Goal: Task Accomplishment & Management: Use online tool/utility

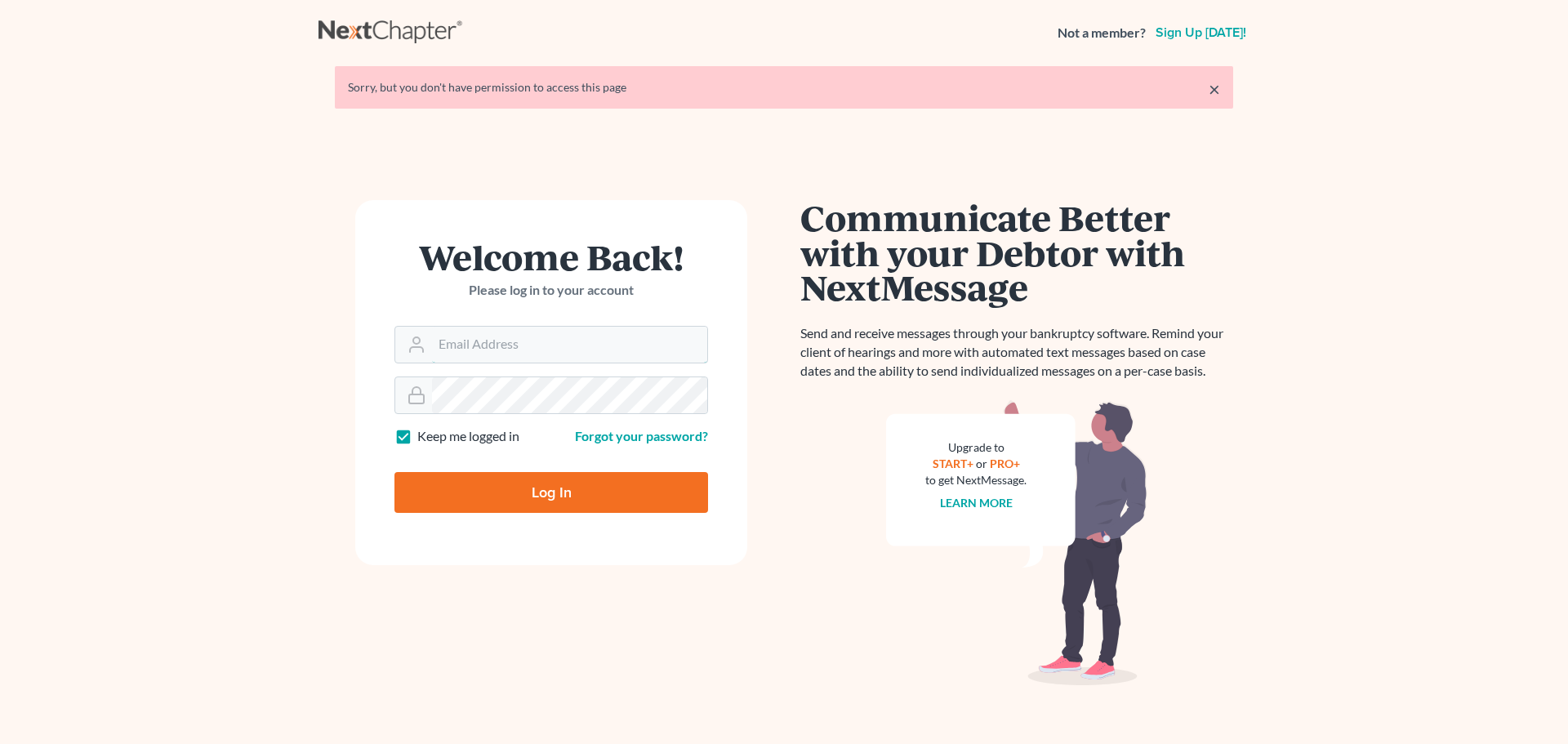
type input "[EMAIL_ADDRESS][DOMAIN_NAME]"
drag, startPoint x: 553, startPoint y: 459, endPoint x: 554, endPoint y: 475, distance: 16.0
click at [553, 463] on form "Welcome Back! Please log in to your account Email Address jweller@wellerlegalgr…" at bounding box center [551, 382] width 392 height 365
click at [555, 475] on input "Log In" at bounding box center [551, 493] width 313 height 41
type input "Thinking..."
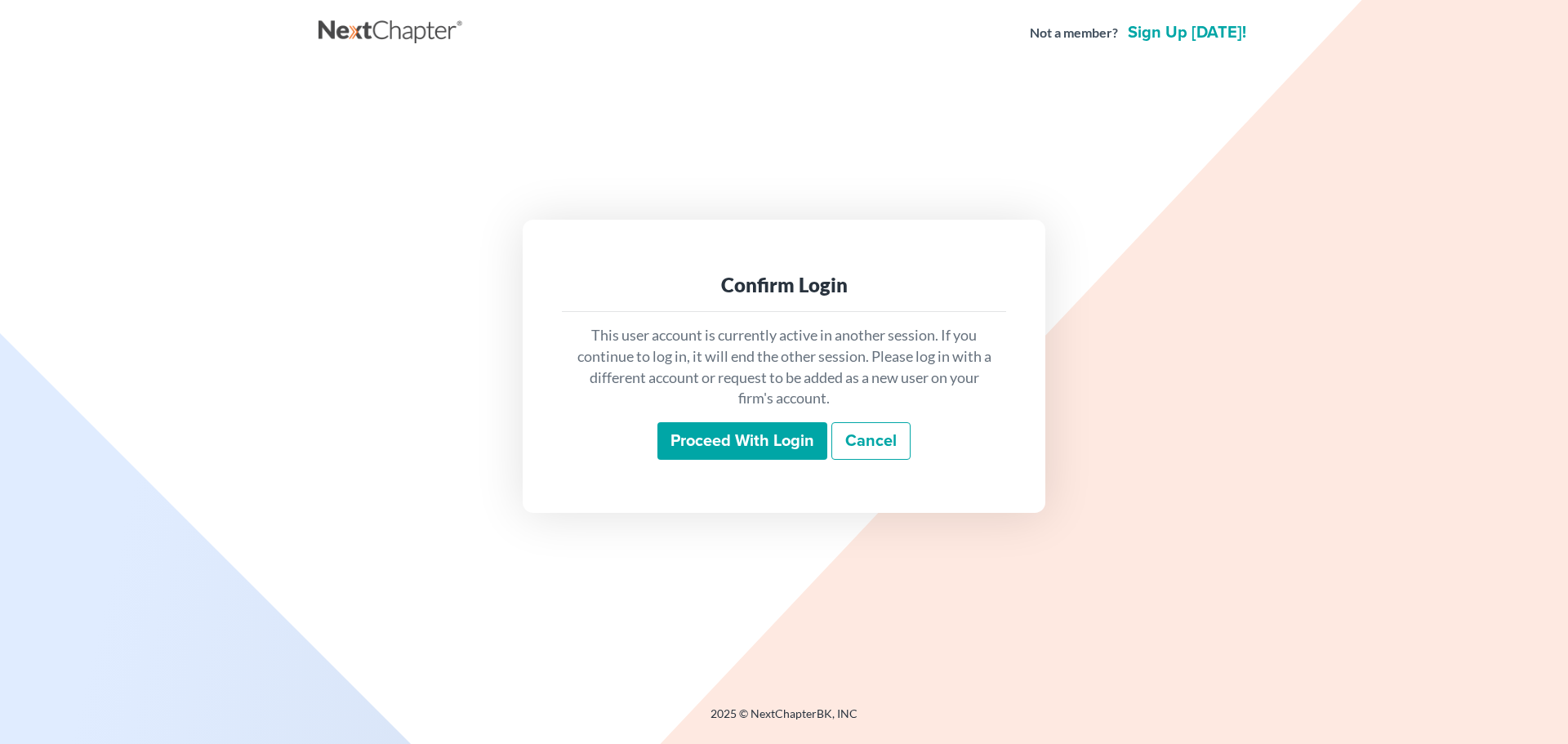
click at [781, 442] on input "Proceed with login" at bounding box center [742, 441] width 170 height 38
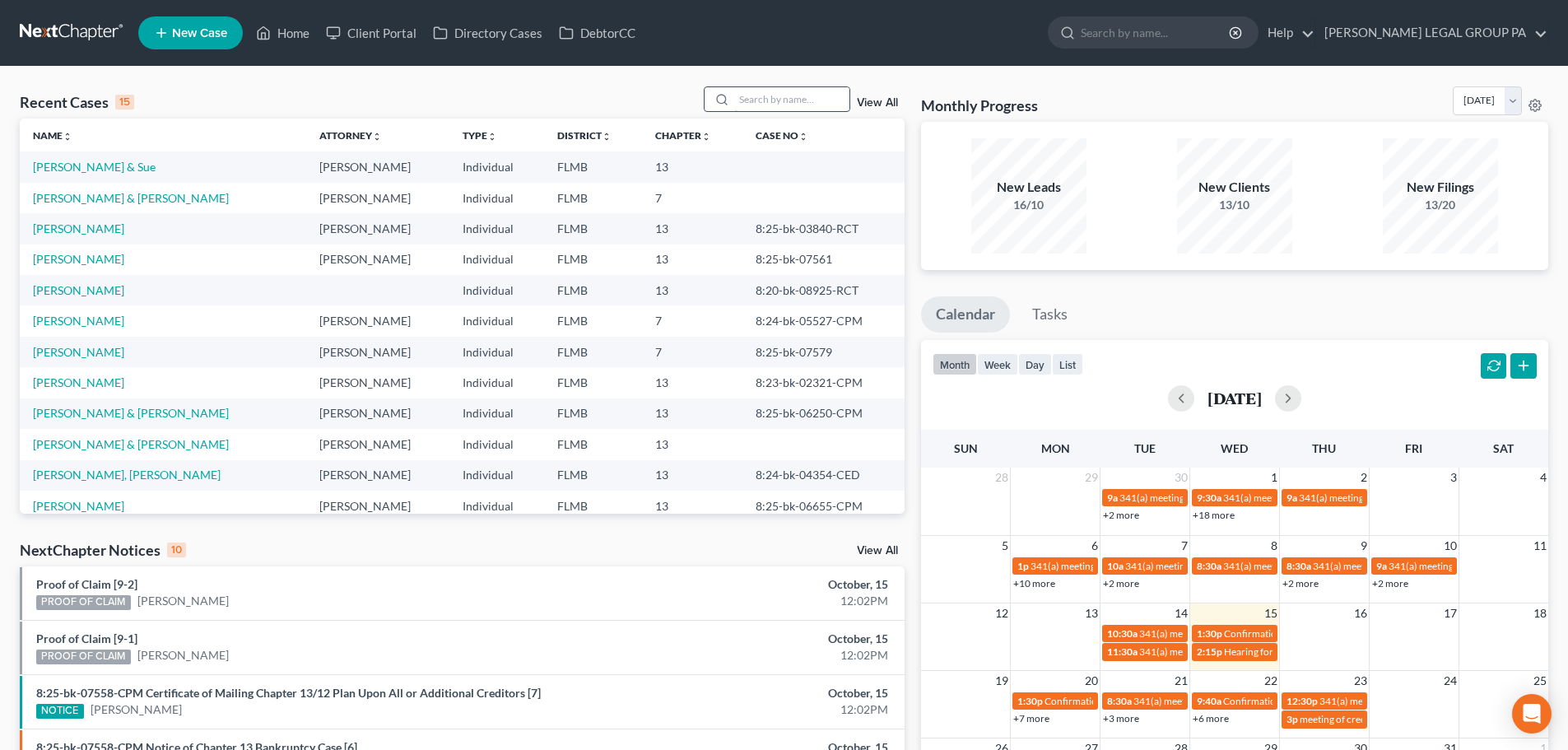
click at [827, 97] on input "search" at bounding box center [792, 99] width 115 height 24
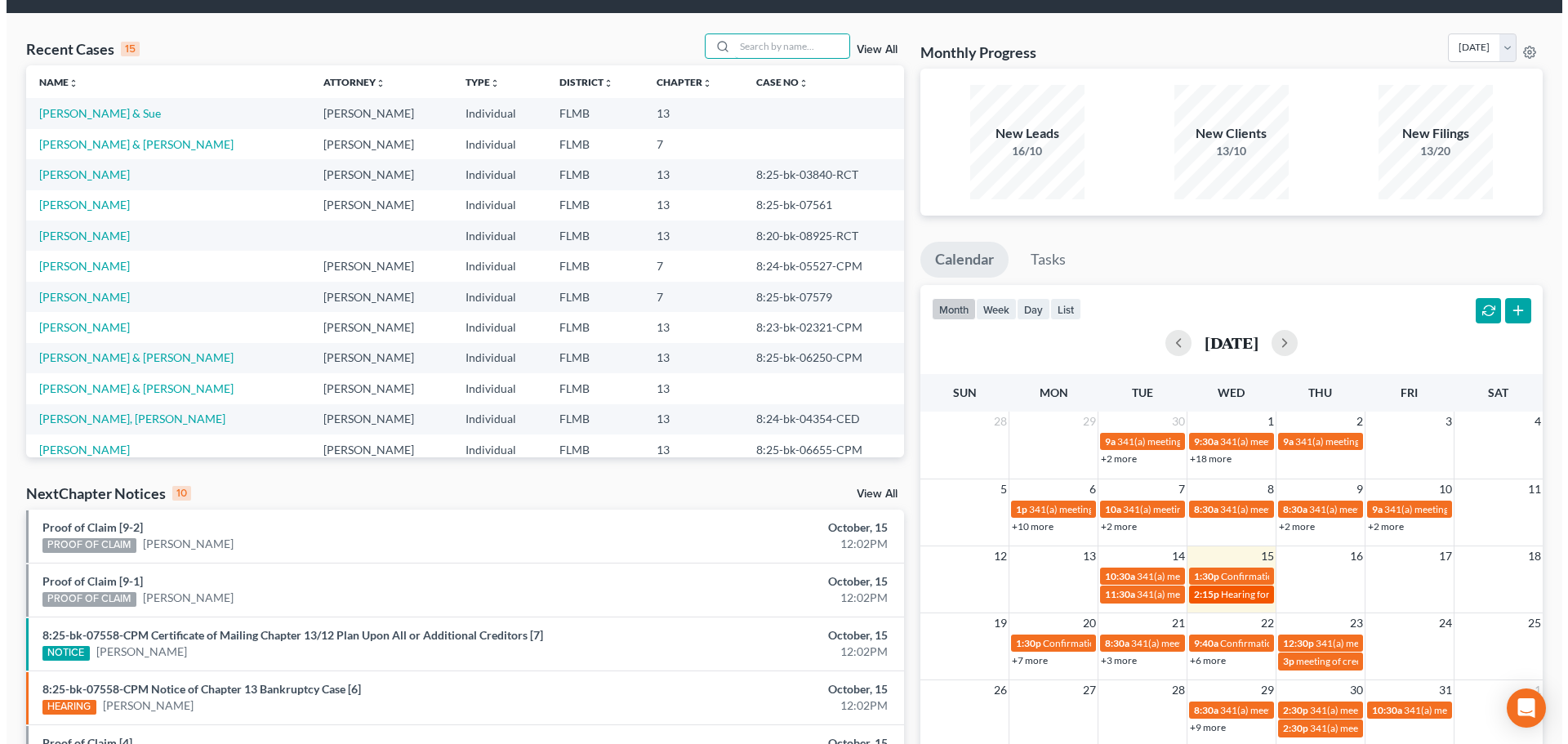
scroll to position [82, 0]
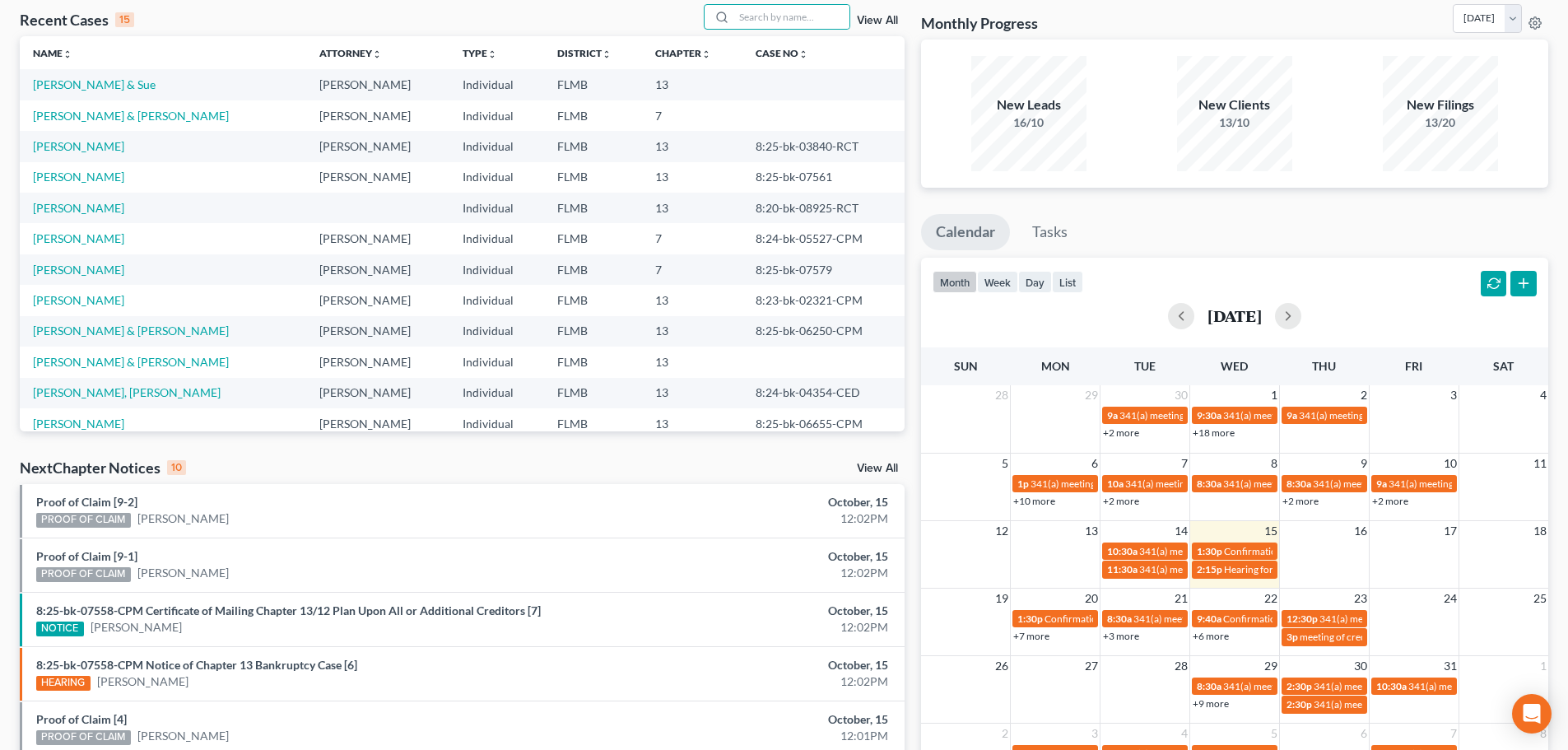
click at [1218, 635] on link "+6 more" at bounding box center [1211, 635] width 36 height 12
click at [1126, 635] on link "+3 more" at bounding box center [1121, 635] width 36 height 12
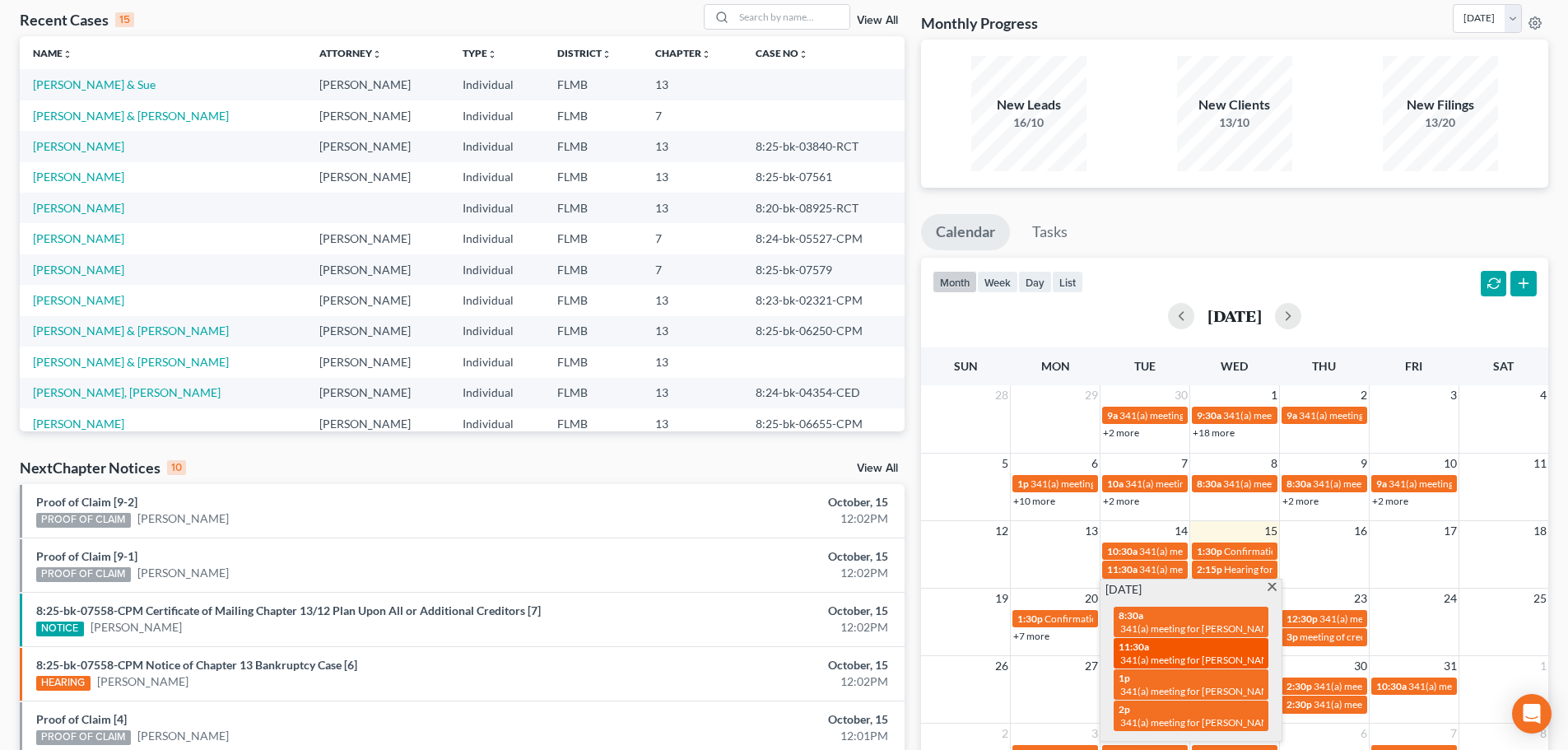
click at [1164, 649] on div "11:30a 341(a) meeting for Sonya McLaughlin" at bounding box center [1191, 654] width 145 height 26
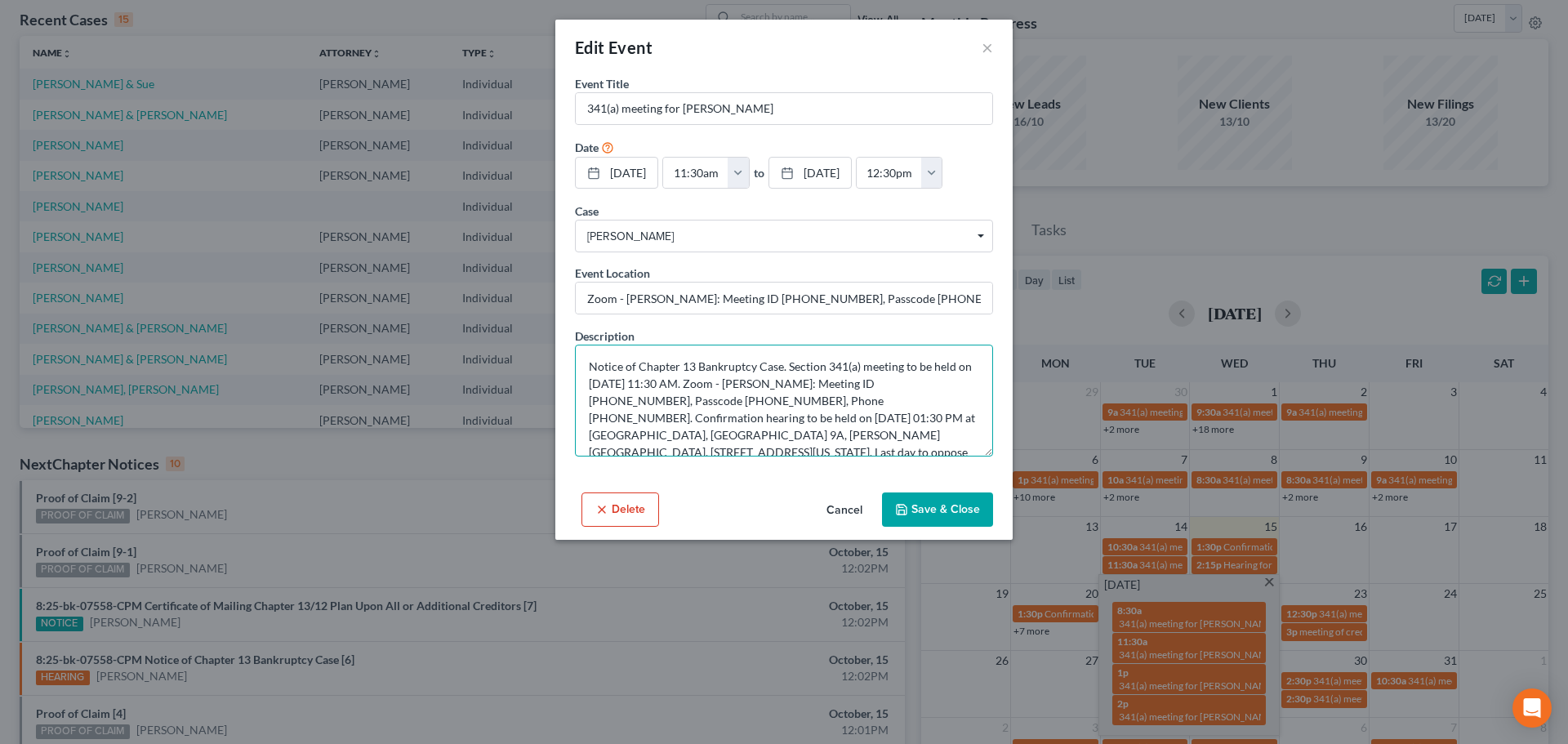
drag, startPoint x: 857, startPoint y: 418, endPoint x: 927, endPoint y: 417, distance: 70.0
click at [927, 417] on textarea "Notice of Chapter 13 Bankruptcy Case. Section 341(a) meeting to be held on 10/2…" at bounding box center [784, 400] width 418 height 112
drag, startPoint x: 635, startPoint y: 433, endPoint x: 663, endPoint y: 433, distance: 28.0
click at [663, 433] on textarea "Notice of Chapter 13 Bankruptcy Case. Section 341(a) meeting to be held on 10/2…" at bounding box center [784, 400] width 418 height 112
click at [663, 435] on textarea "Notice of Chapter 13 Bankruptcy Case. Section 341(a) meeting to be held on 10/2…" at bounding box center [784, 400] width 418 height 112
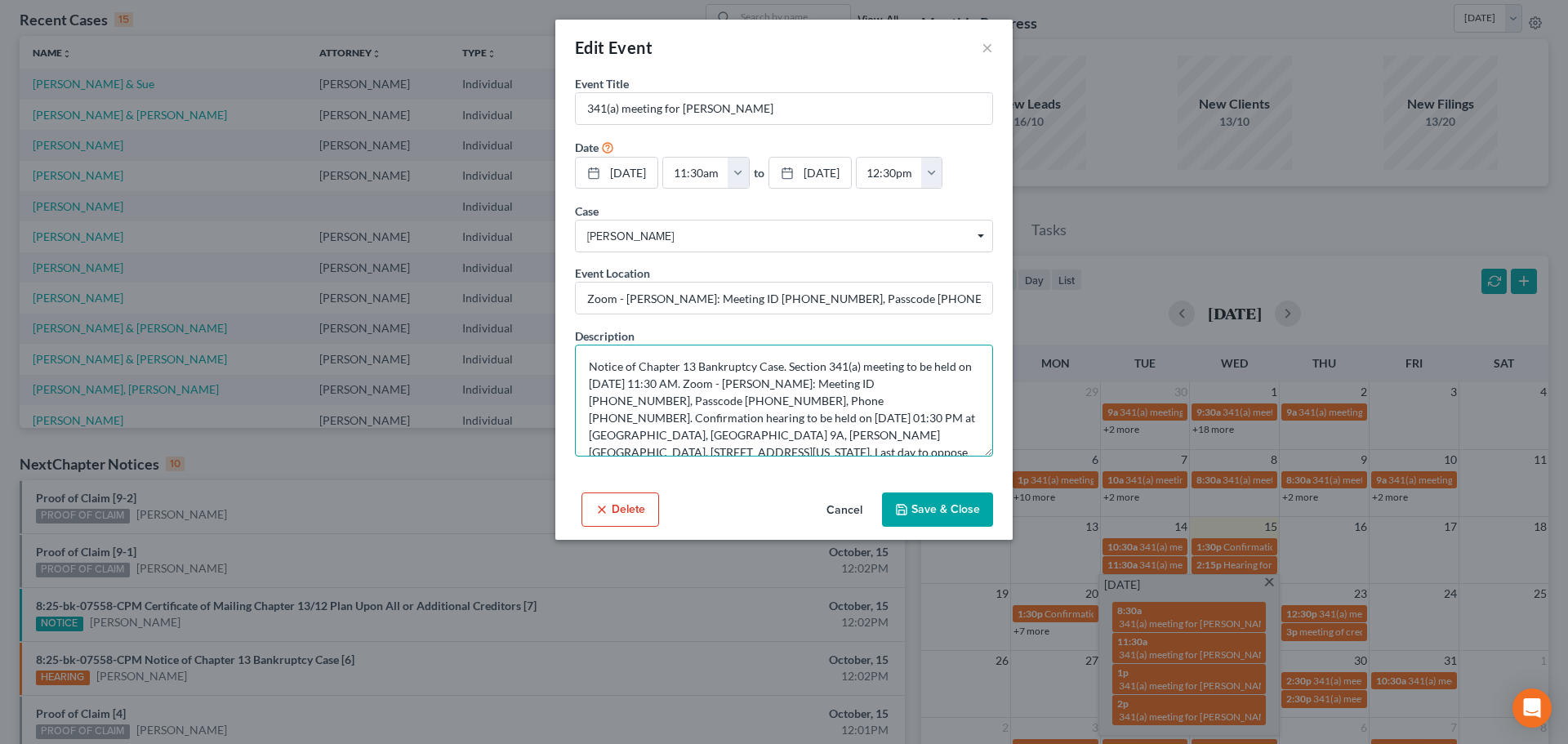
drag, startPoint x: 639, startPoint y: 432, endPoint x: 703, endPoint y: 432, distance: 64.0
click at [703, 432] on textarea "Notice of Chapter 13 Bankruptcy Case. Section 341(a) meeting to be held on 10/2…" at bounding box center [784, 400] width 418 height 112
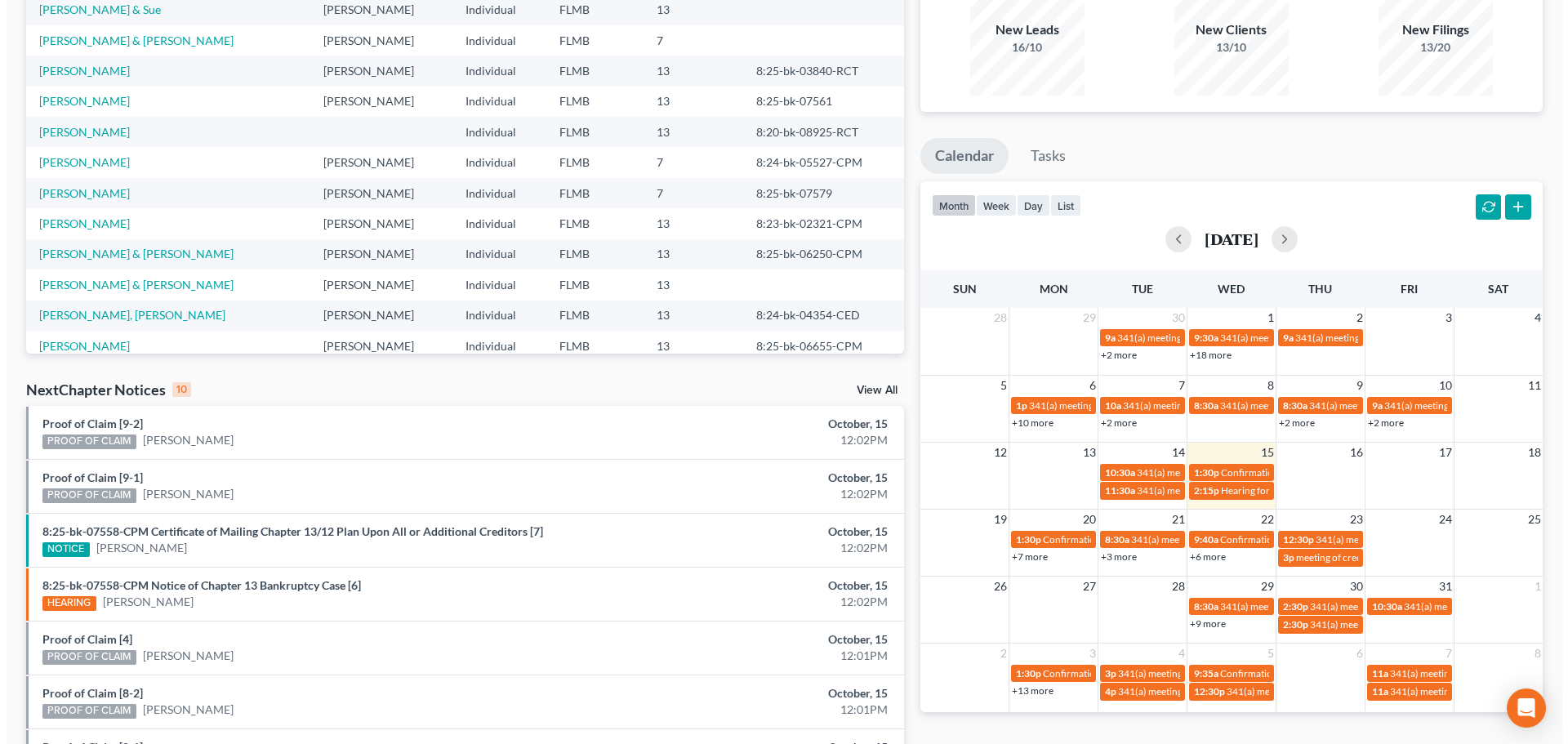
scroll to position [163, 0]
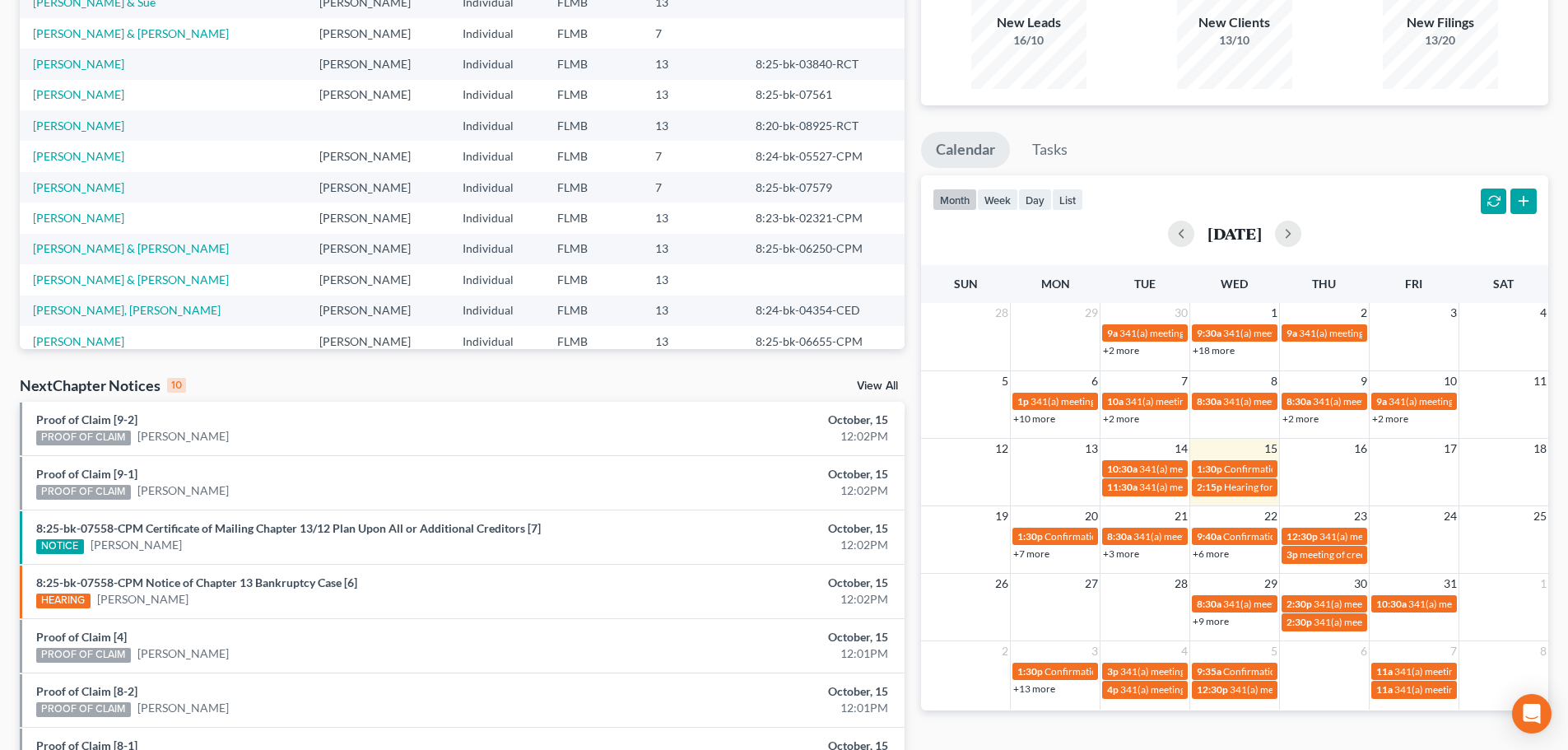
click at [1136, 555] on link "+3 more" at bounding box center [1121, 554] width 36 height 12
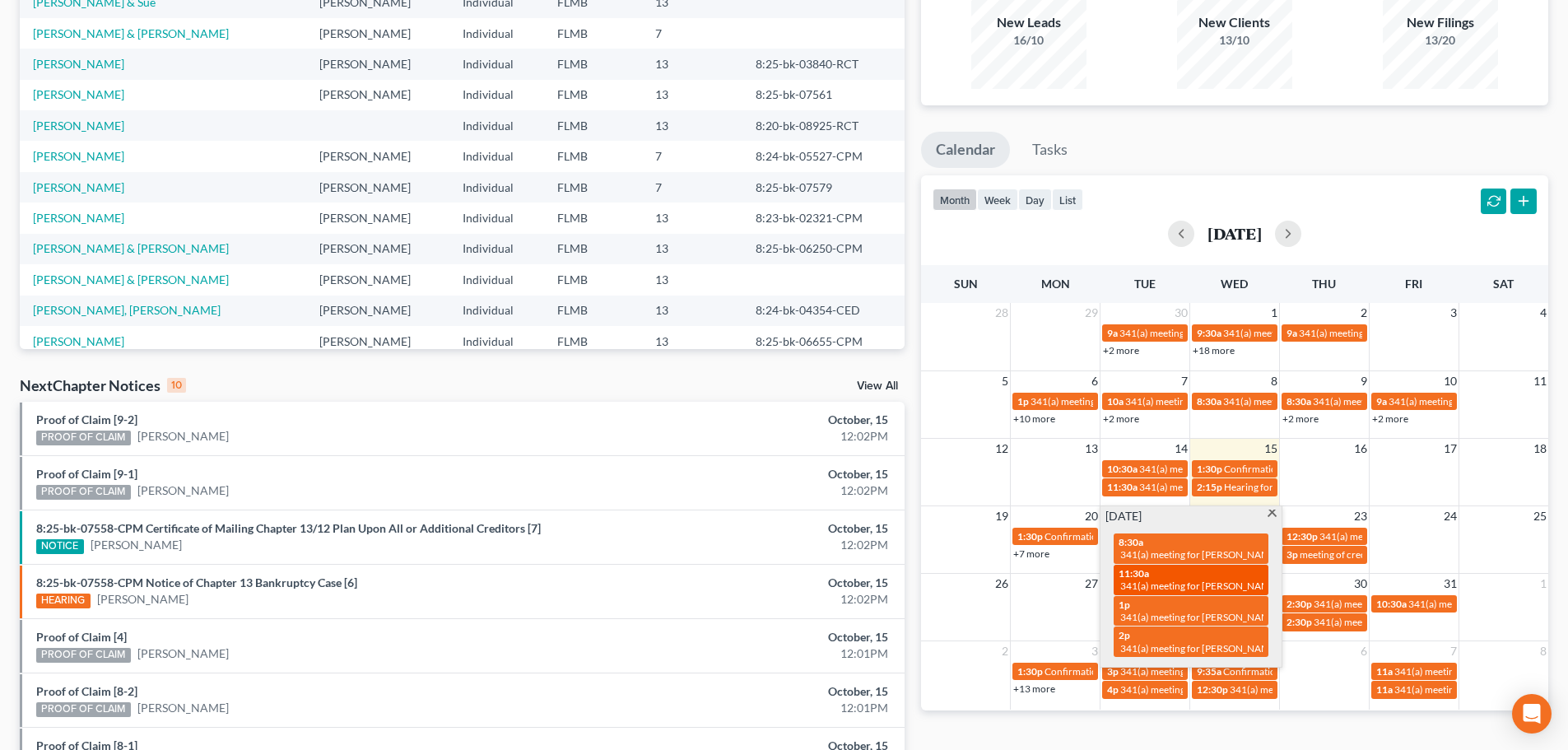
click at [1145, 573] on span "11:30a" at bounding box center [1133, 573] width 30 height 12
